Goal: Information Seeking & Learning: Find contact information

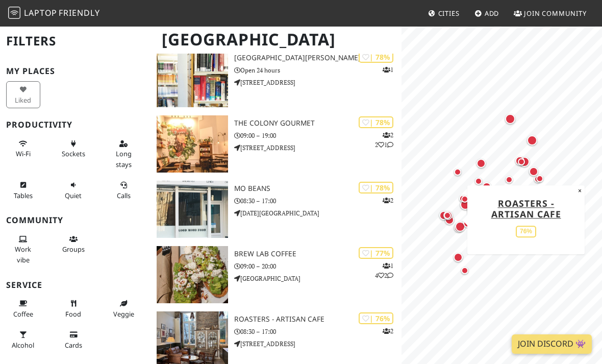
scroll to position [1026, 0]
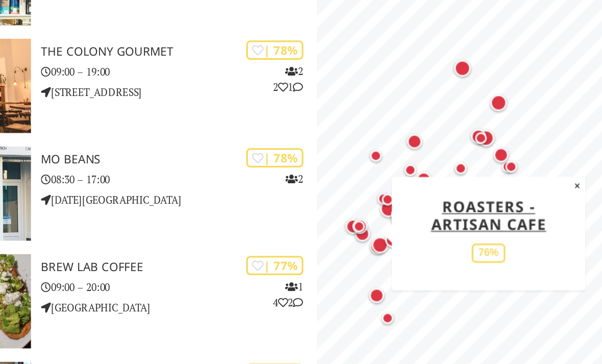
click at [555, 183] on button "×" at bounding box center [560, 188] width 10 height 11
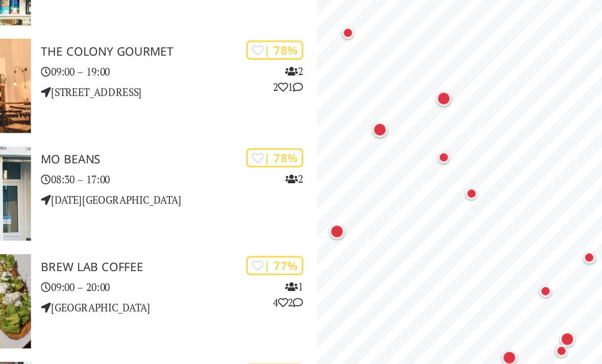
click at [474, 131] on div "Map marker" at bounding box center [478, 135] width 9 height 9
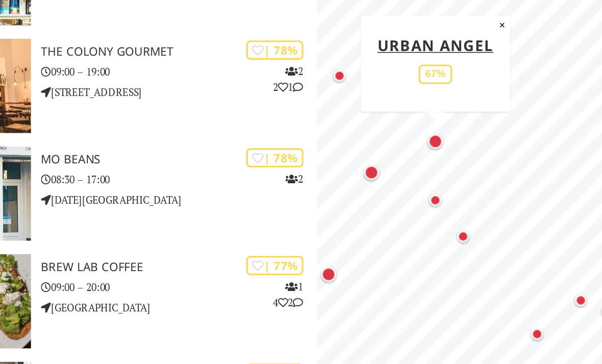
click at [430, 176] on div "Map marker" at bounding box center [434, 180] width 9 height 9
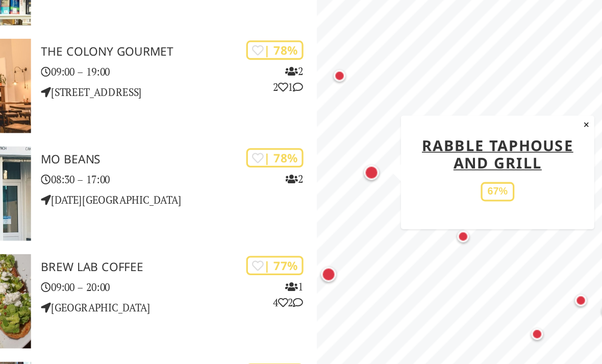
click at [487, 216] on div "Map marker" at bounding box center [490, 219] width 7 height 7
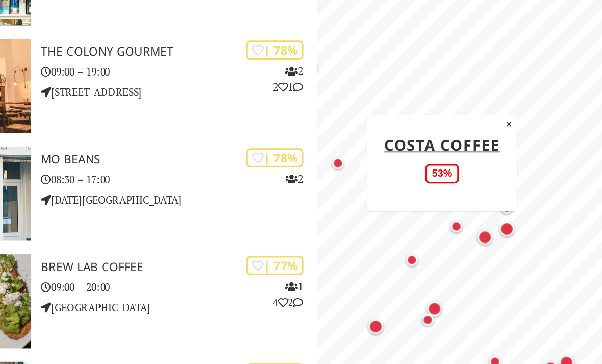
click at [514, 146] on button "×" at bounding box center [519, 151] width 10 height 11
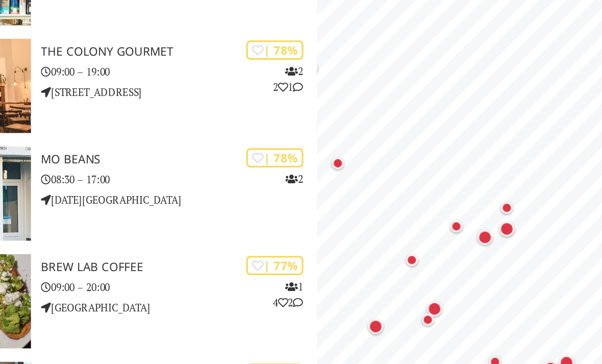
click at [513, 210] on div "Map marker" at bounding box center [517, 214] width 9 height 9
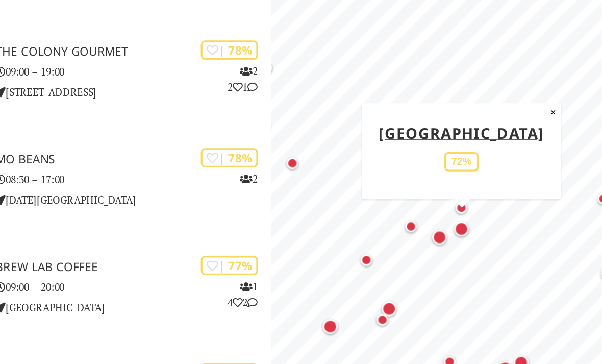
click at [568, 138] on button "×" at bounding box center [573, 143] width 10 height 11
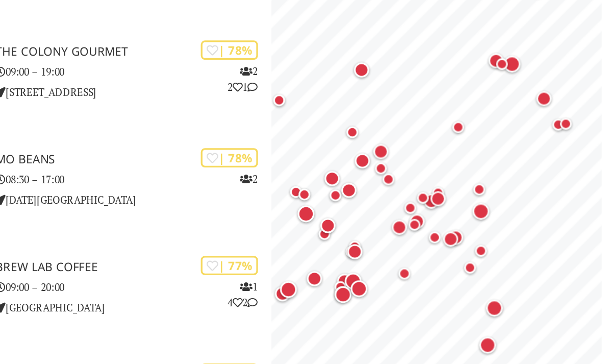
click at [512, 150] on div "Map marker" at bounding box center [515, 153] width 7 height 7
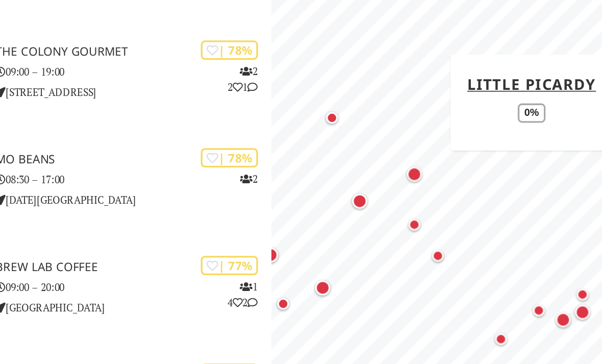
click at [428, 137] on div "Map marker" at bounding box center [438, 147] width 20 height 20
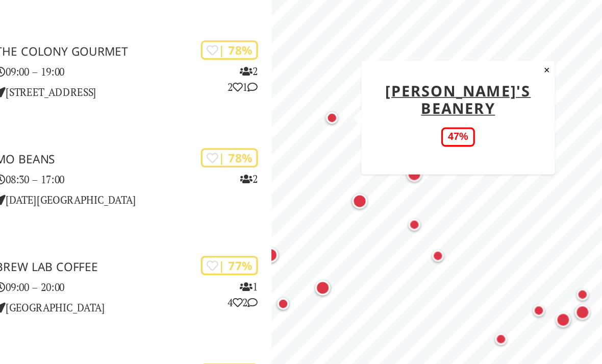
click at [451, 193] on div "Map marker" at bounding box center [455, 197] width 9 height 9
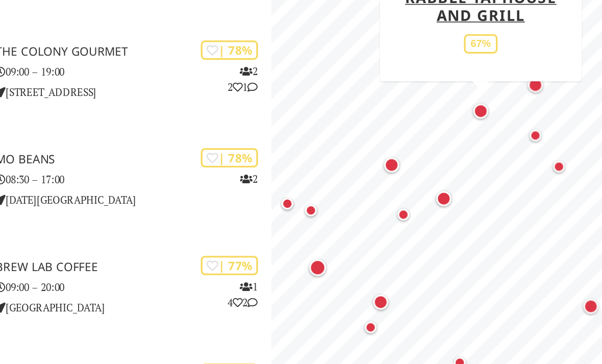
click at [470, 172] on div "Map marker" at bounding box center [474, 176] width 9 height 9
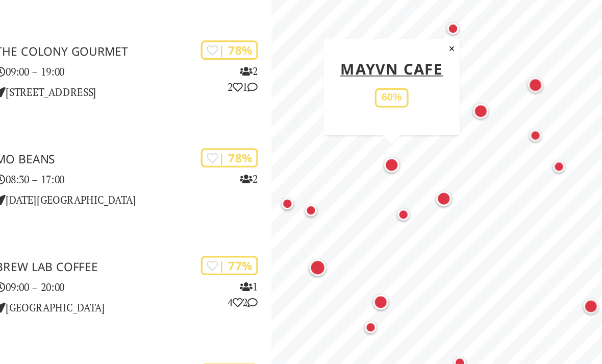
click at [422, 200] on div "Map marker" at bounding box center [425, 203] width 7 height 7
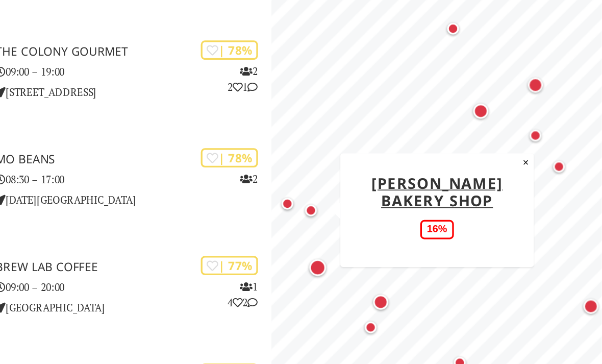
click at [425, 233] on div "Map marker" at bounding box center [430, 238] width 10 height 10
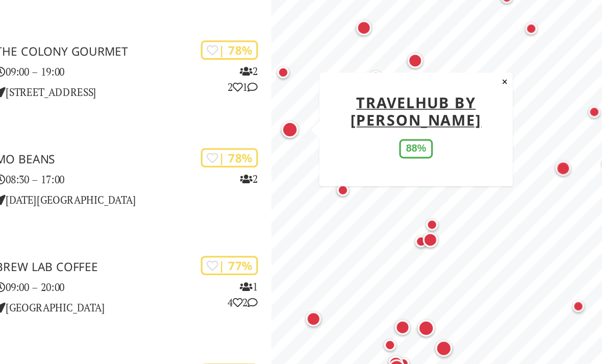
click at [488, 211] on div "Map marker" at bounding box center [498, 221] width 20 height 20
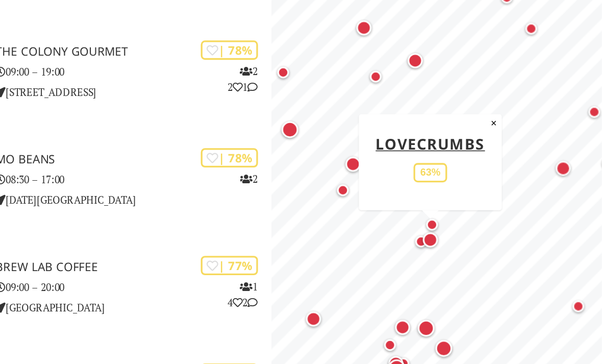
click at [574, 174] on div "Map marker" at bounding box center [578, 178] width 9 height 9
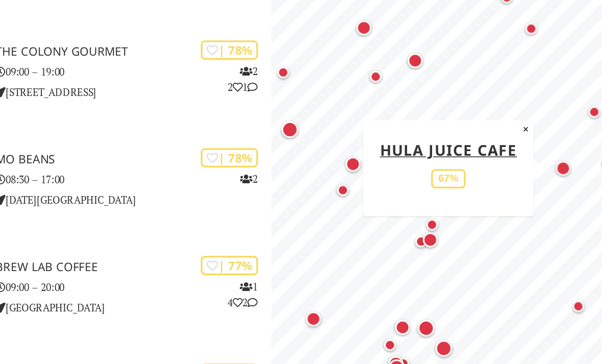
click at [574, 174] on div "Map marker" at bounding box center [578, 178] width 9 height 9
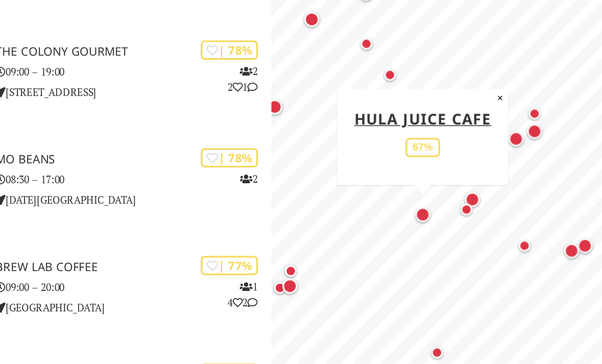
click at [536, 130] on button "×" at bounding box center [541, 135] width 10 height 11
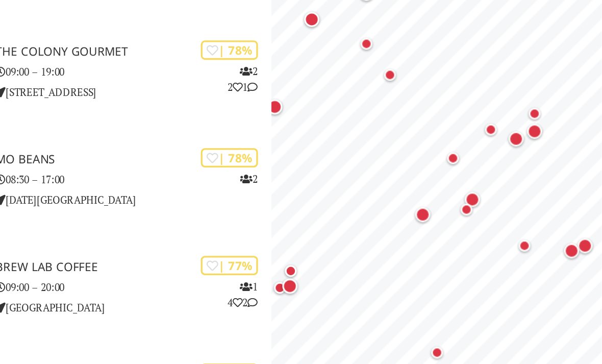
click at [508, 168] on div "Map marker" at bounding box center [511, 171] width 7 height 7
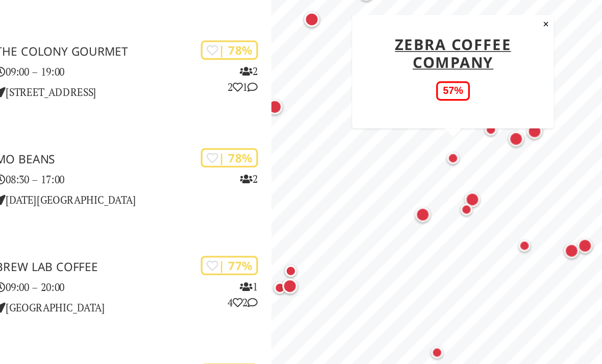
click at [510, 193] on div "Map marker" at bounding box center [520, 203] width 20 height 20
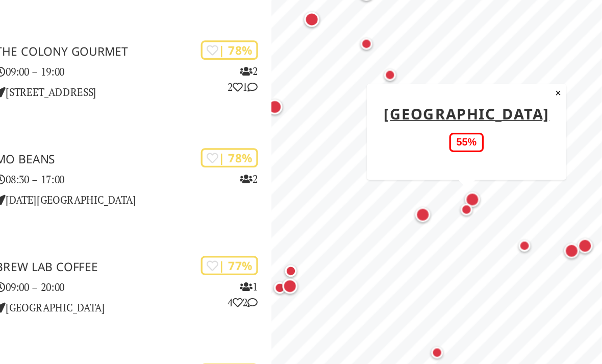
click at [510, 193] on div "Map marker" at bounding box center [520, 203] width 20 height 20
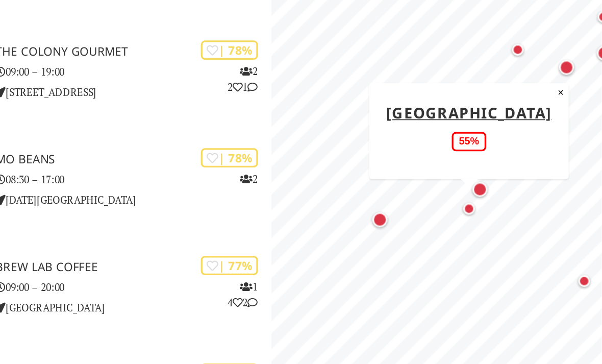
click at [518, 199] on div "Map marker" at bounding box center [521, 202] width 7 height 7
click at [512, 192] on div "Map marker" at bounding box center [522, 202] width 20 height 20
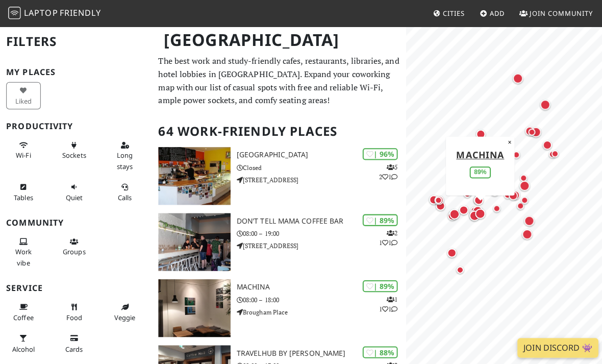
click at [287, 295] on p "08:00 – 18:00" at bounding box center [317, 297] width 167 height 10
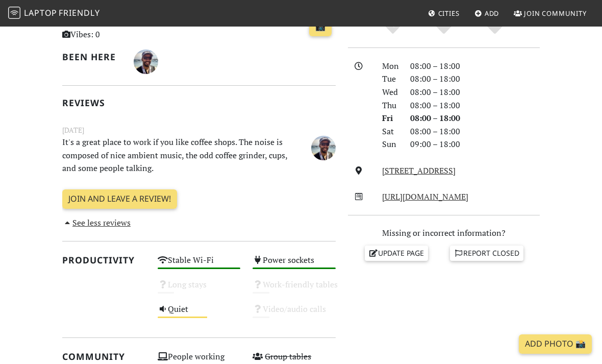
scroll to position [253, 0]
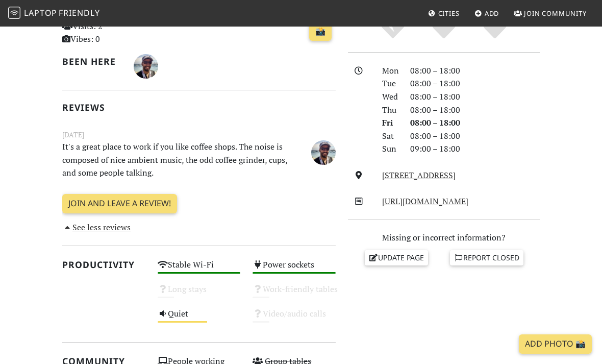
click at [456, 169] on link "[STREET_ADDRESS]" at bounding box center [419, 174] width 74 height 11
